Goal: Transaction & Acquisition: Purchase product/service

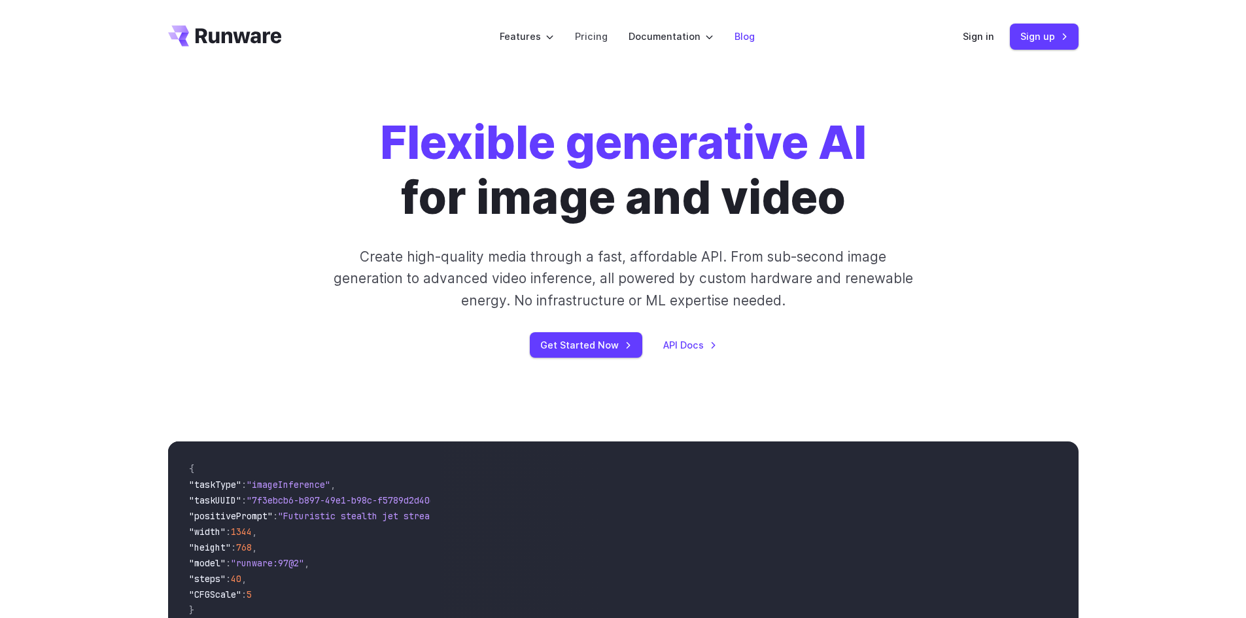
click at [737, 37] on link "Blog" at bounding box center [744, 36] width 20 height 15
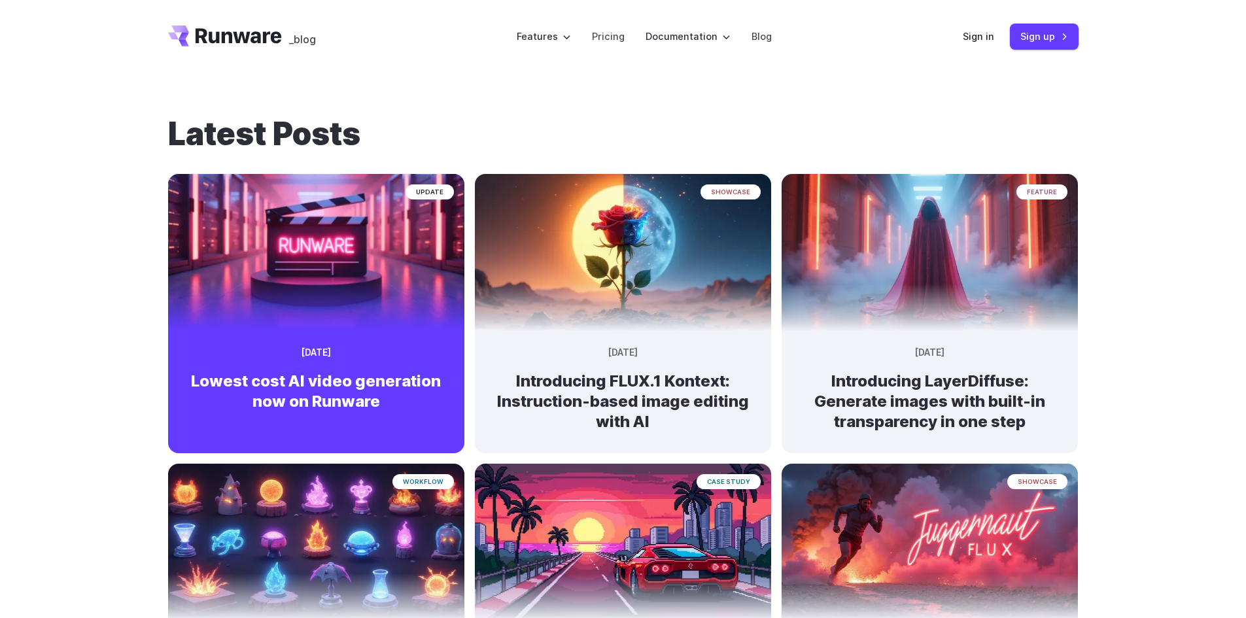
click at [402, 272] on img at bounding box center [315, 246] width 311 height 165
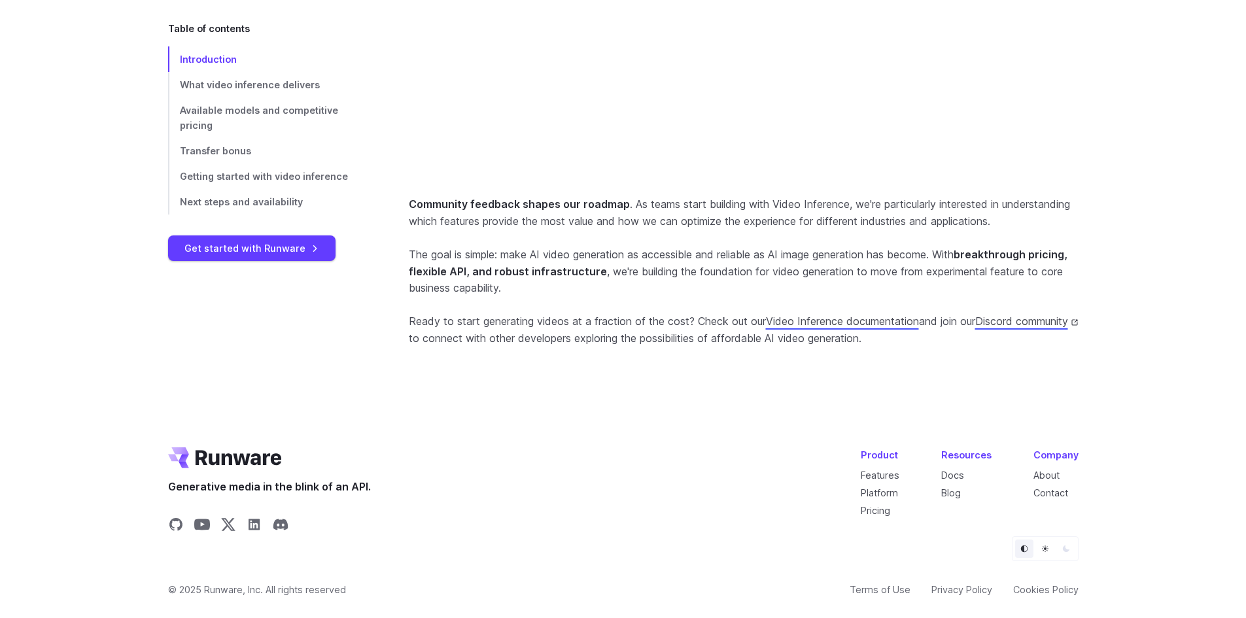
scroll to position [3837, 0]
click at [886, 493] on link "Platform" at bounding box center [879, 492] width 37 height 11
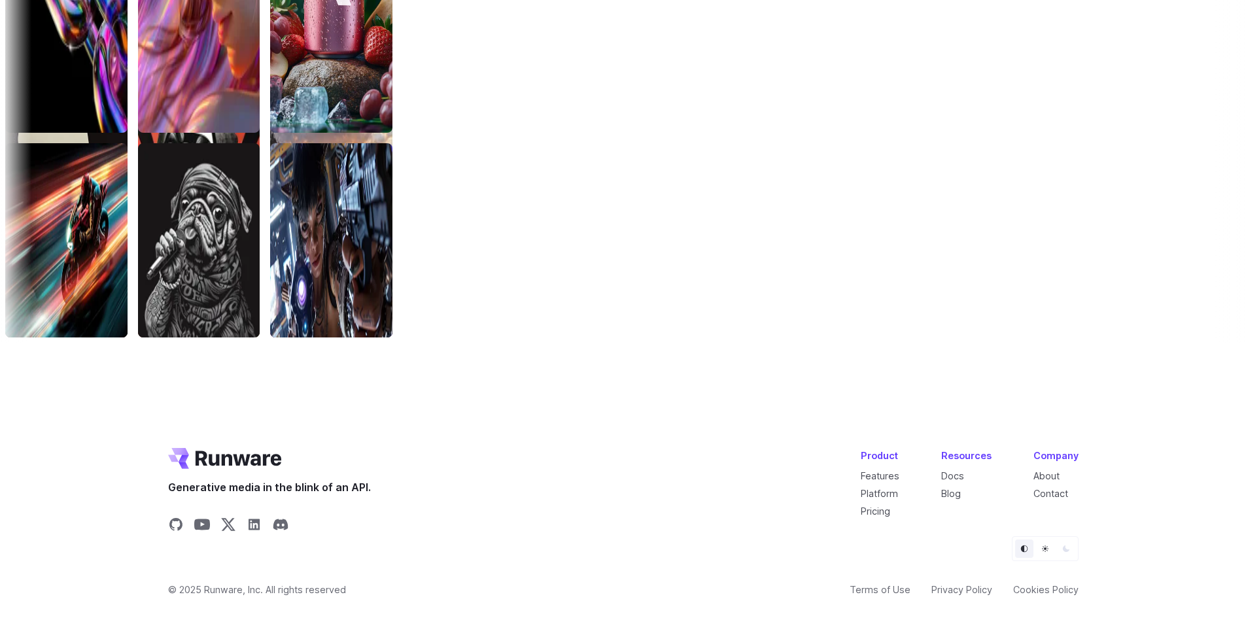
scroll to position [4398, 0]
click at [1049, 473] on link "About" at bounding box center [1046, 475] width 26 height 11
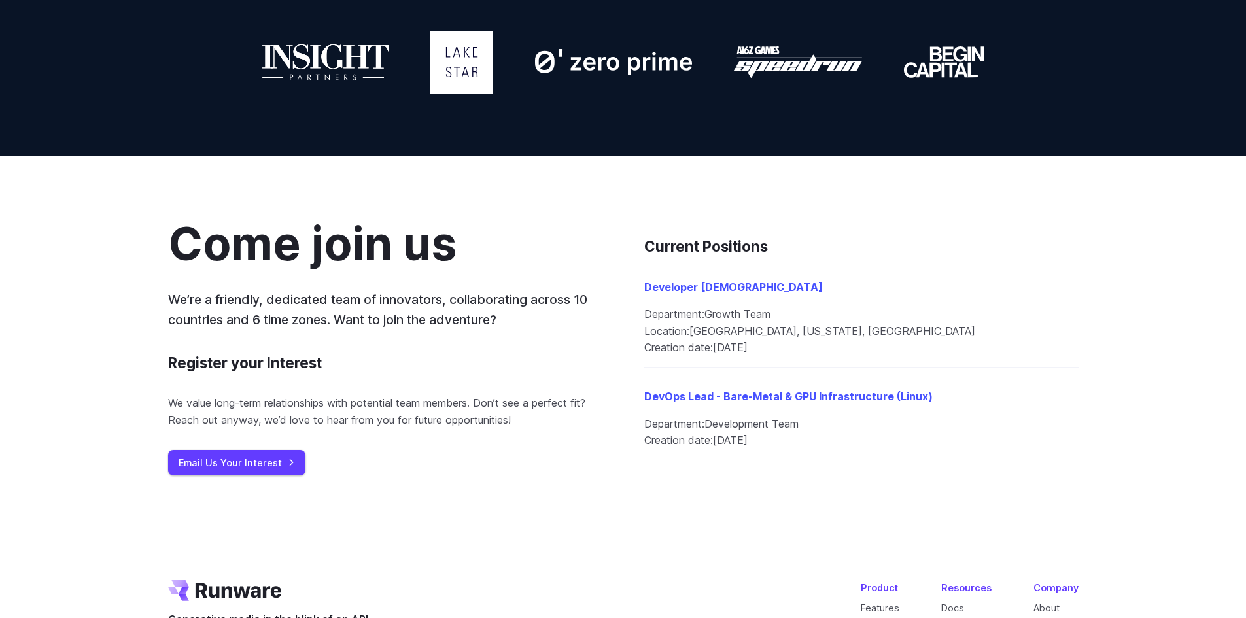
scroll to position [1389, 0]
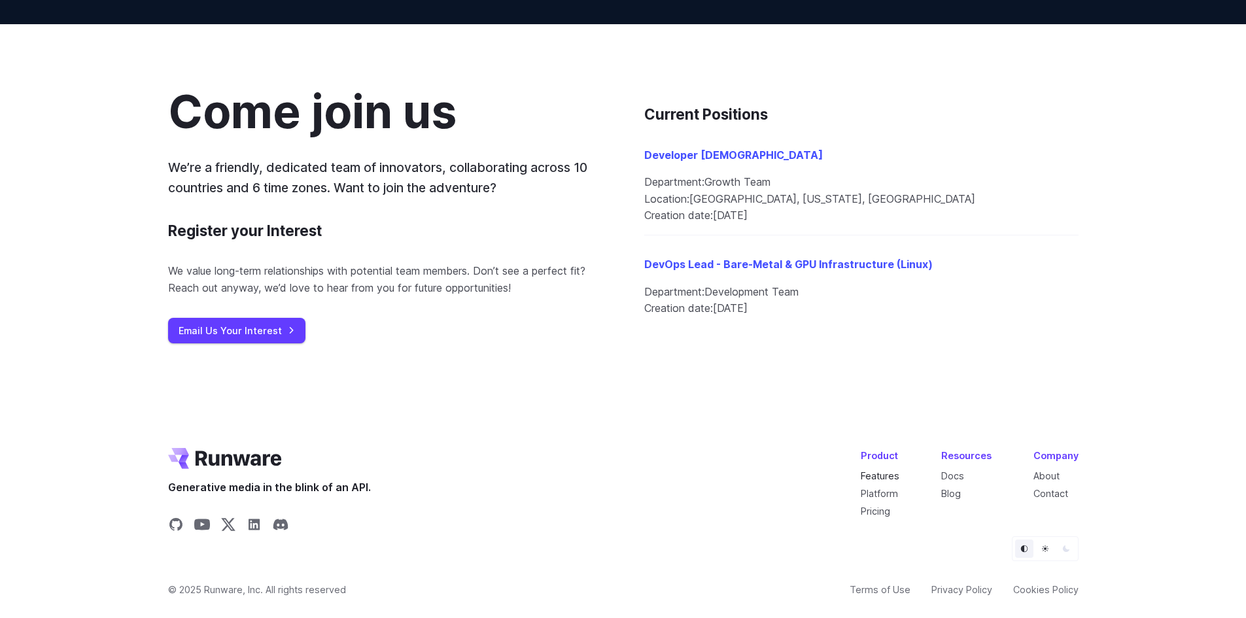
click at [895, 477] on link "Features" at bounding box center [880, 475] width 39 height 11
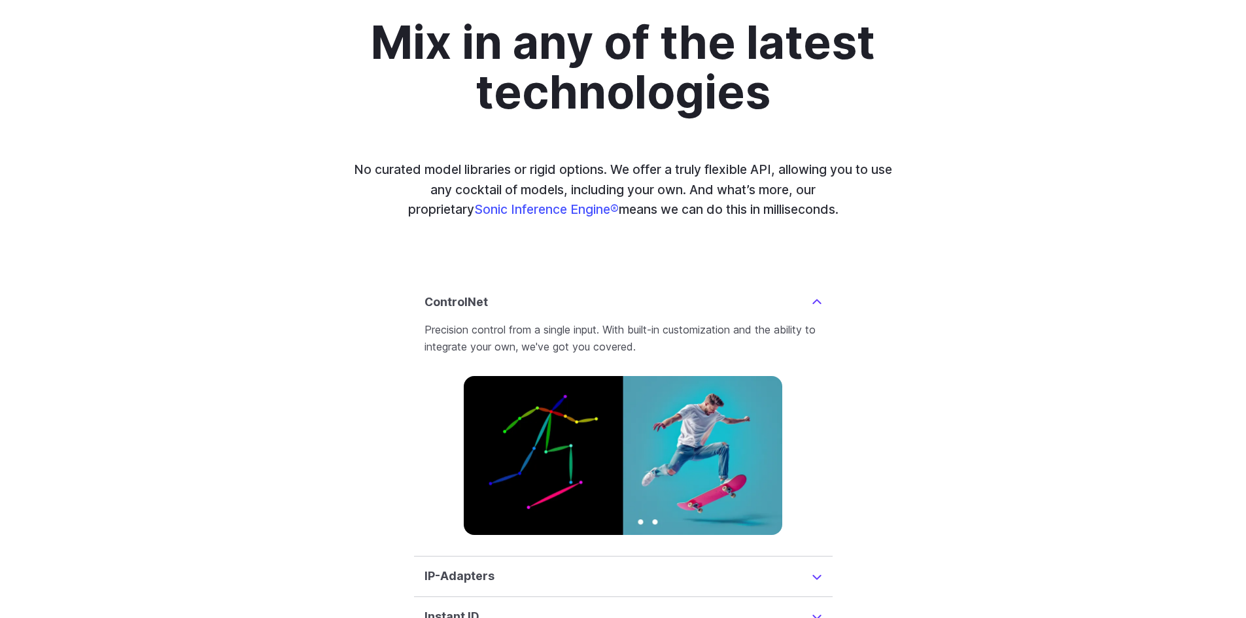
scroll to position [3139, 0]
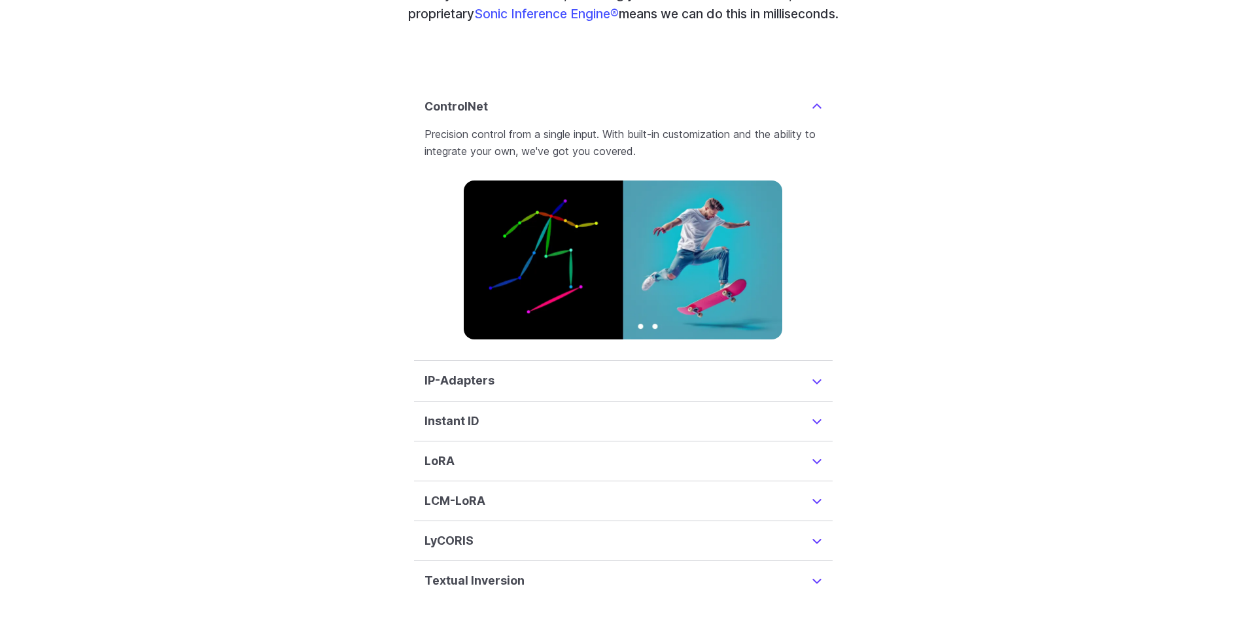
click at [557, 452] on summary "LoRA" at bounding box center [623, 461] width 398 height 18
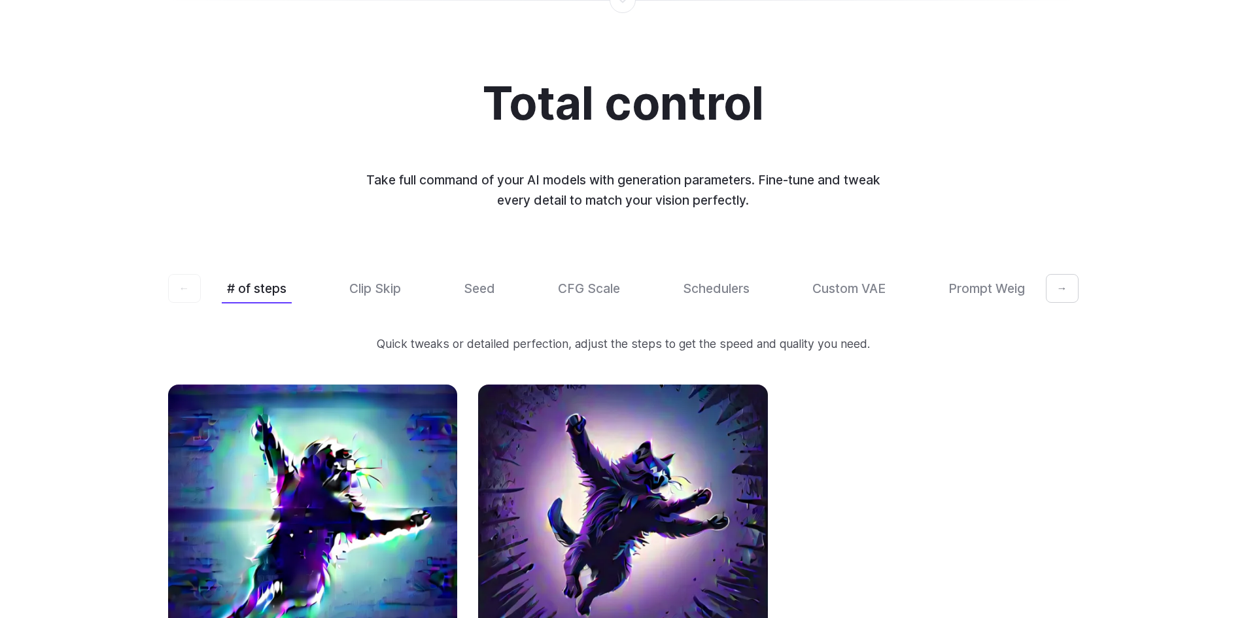
scroll to position [3835, 0]
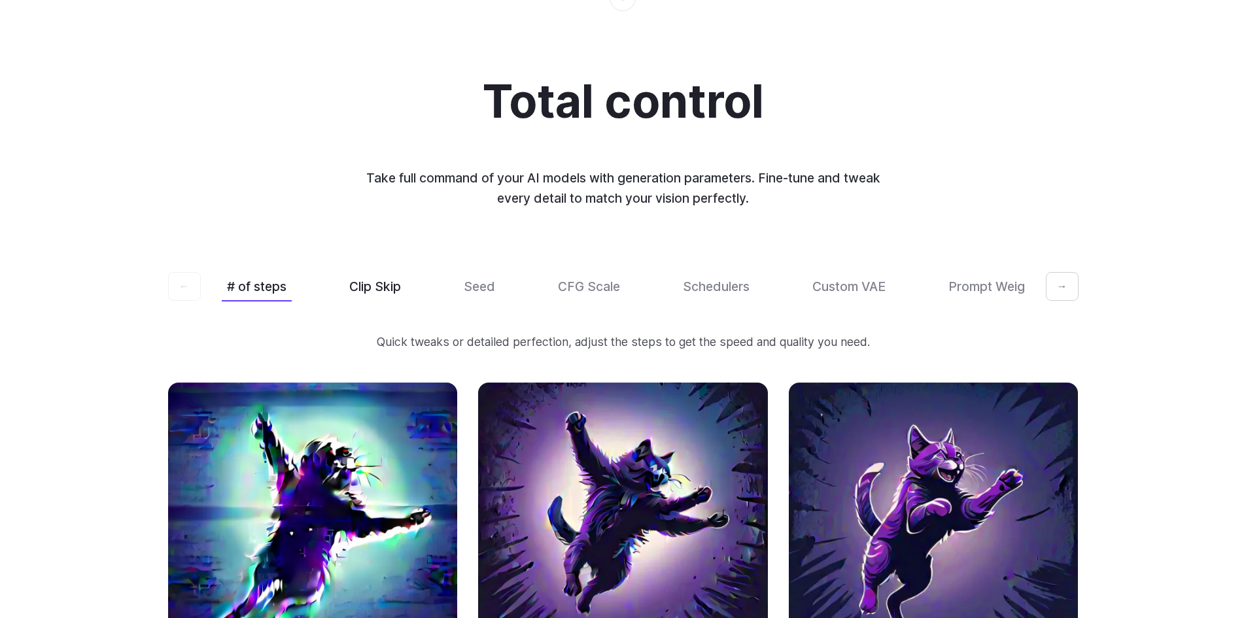
click at [385, 276] on button "Clip Skip" at bounding box center [375, 286] width 62 height 31
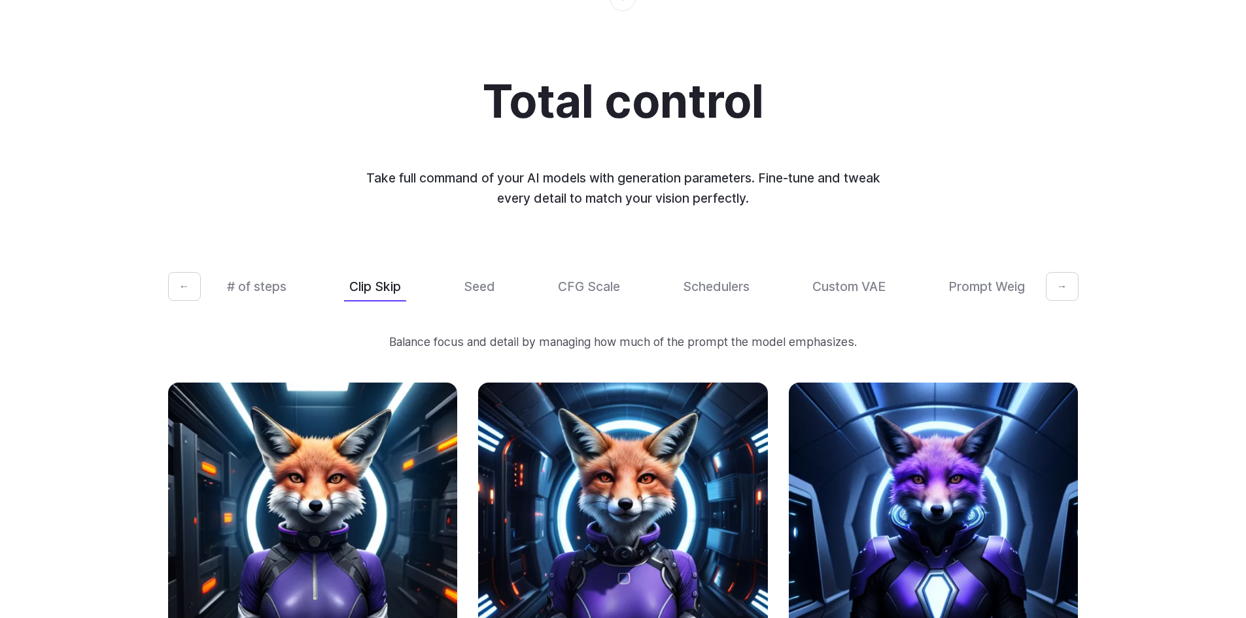
click at [509, 271] on div "# of steps Clip Skip Seed CFG Scale Schedulers Custom VAE Prompt Weights" at bounding box center [623, 286] width 803 height 31
click at [489, 275] on button "Seed" at bounding box center [479, 286] width 42 height 31
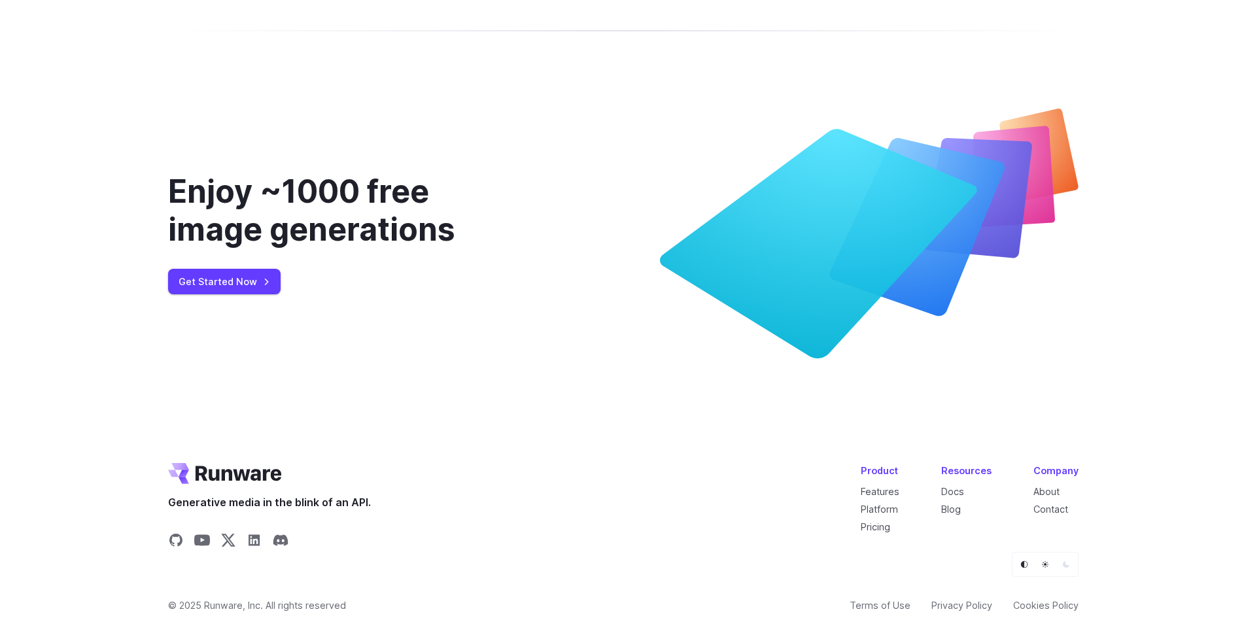
scroll to position [5294, 0]
click at [961, 485] on link "Docs" at bounding box center [952, 490] width 23 height 11
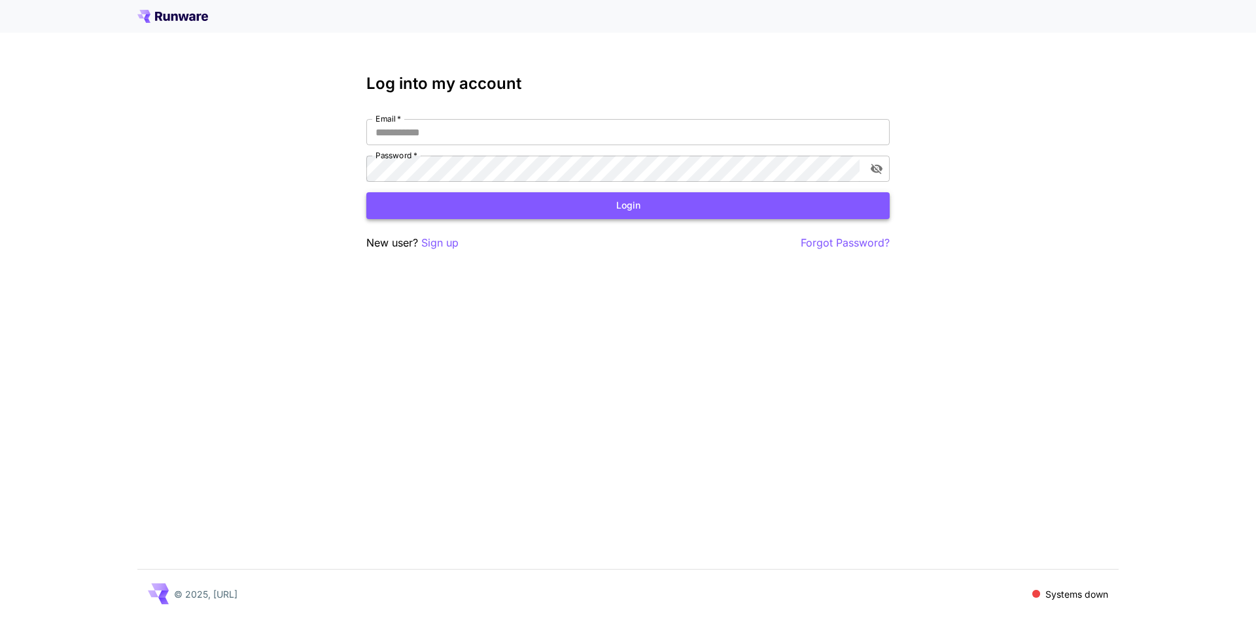
type input "**********"
click at [608, 205] on button "Login" at bounding box center [627, 205] width 523 height 27
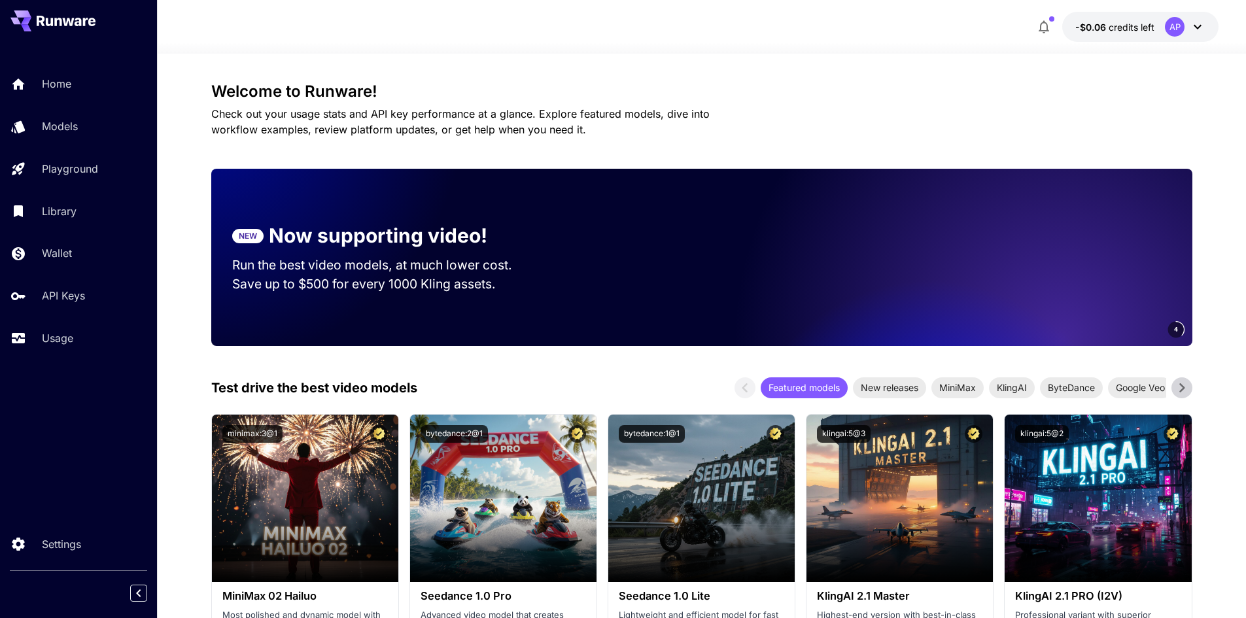
click at [1120, 30] on span "credits left" at bounding box center [1132, 27] width 46 height 11
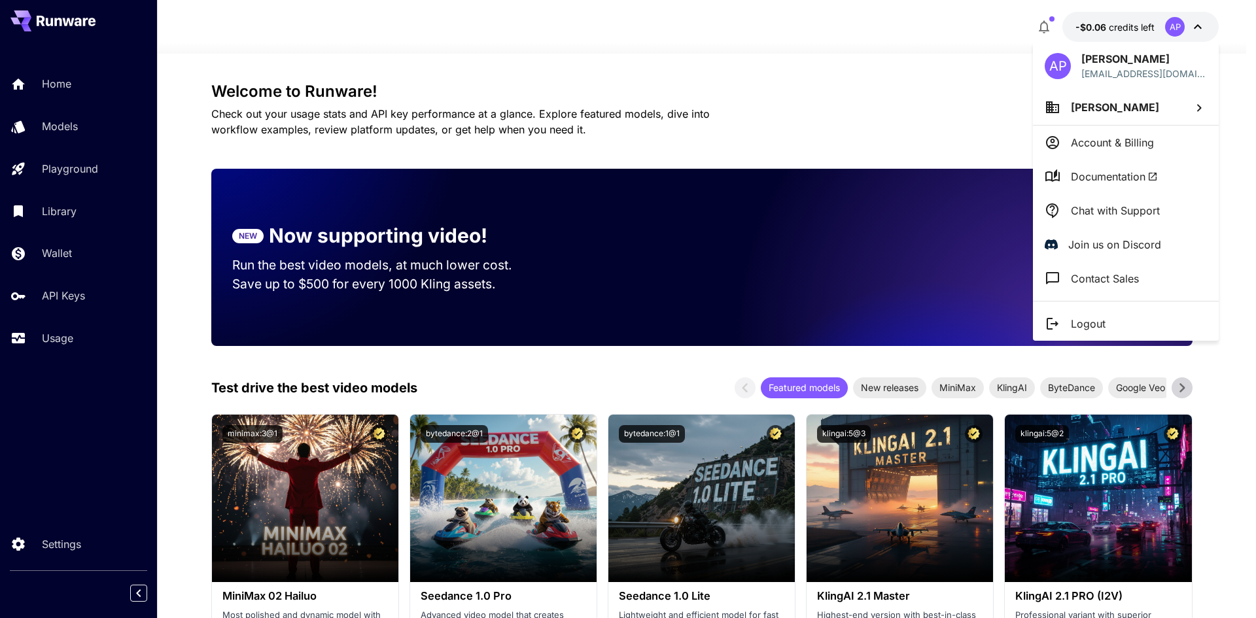
click at [1118, 136] on p "Account & Billing" at bounding box center [1112, 143] width 83 height 16
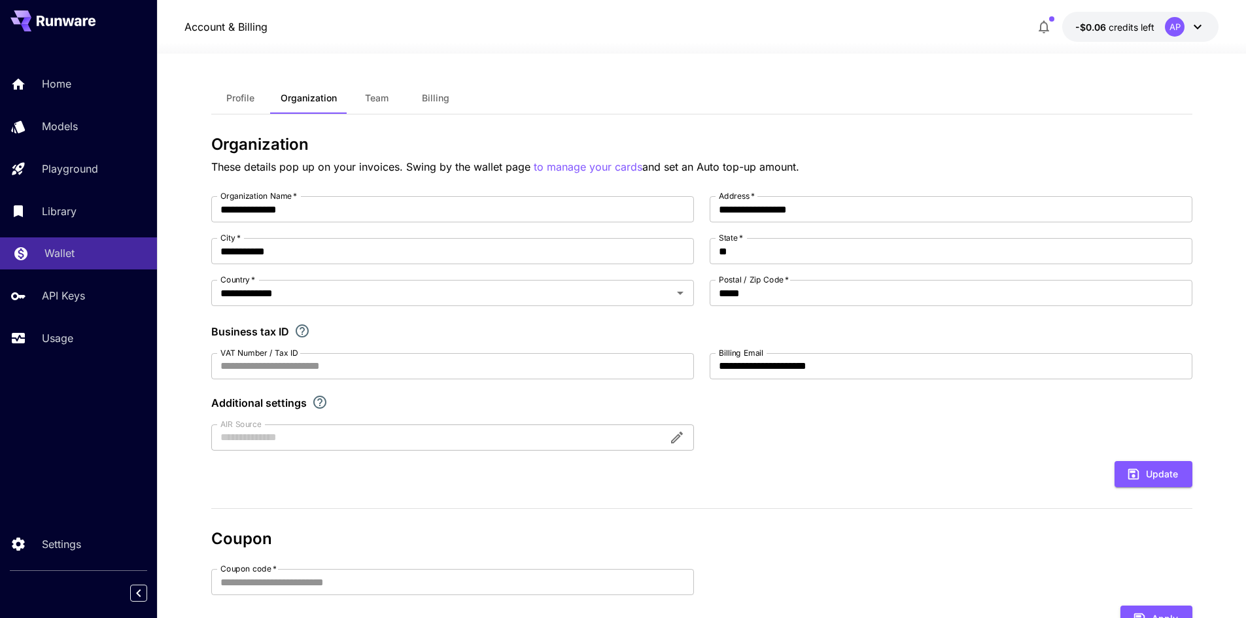
click at [65, 255] on p "Wallet" at bounding box center [59, 253] width 30 height 16
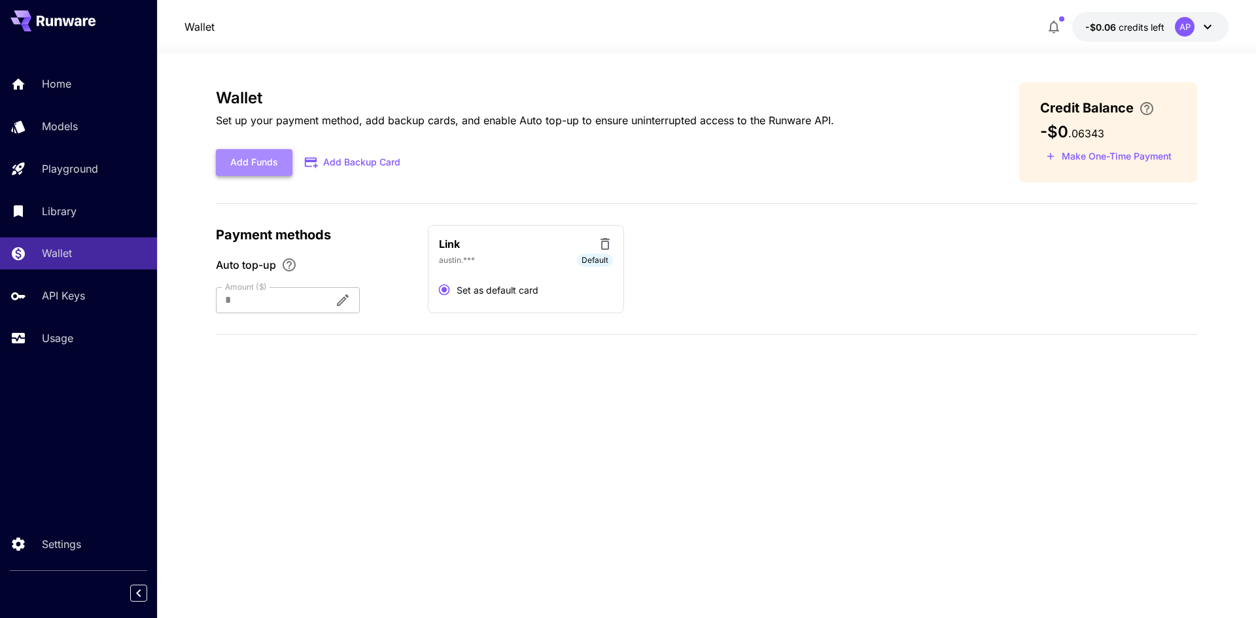
click at [247, 167] on button "Add Funds" at bounding box center [254, 162] width 77 height 27
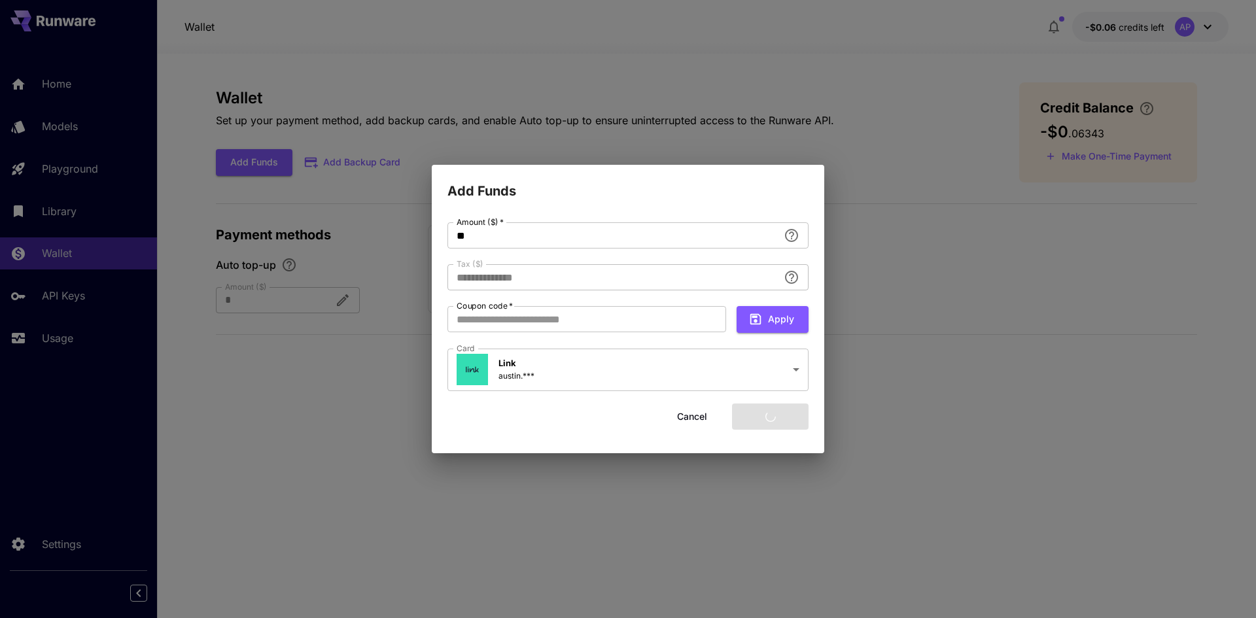
type input "****"
click at [767, 417] on button "Add funds" at bounding box center [770, 417] width 77 height 27
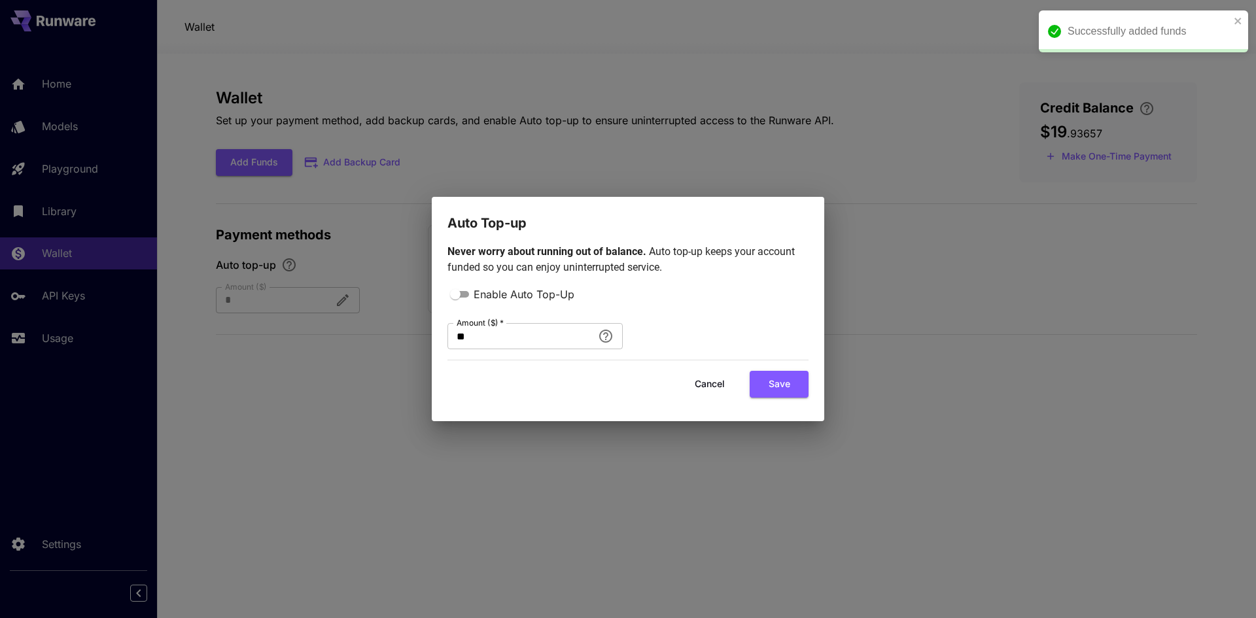
click at [782, 385] on button "Save" at bounding box center [779, 384] width 59 height 27
